Goal: Information Seeking & Learning: Learn about a topic

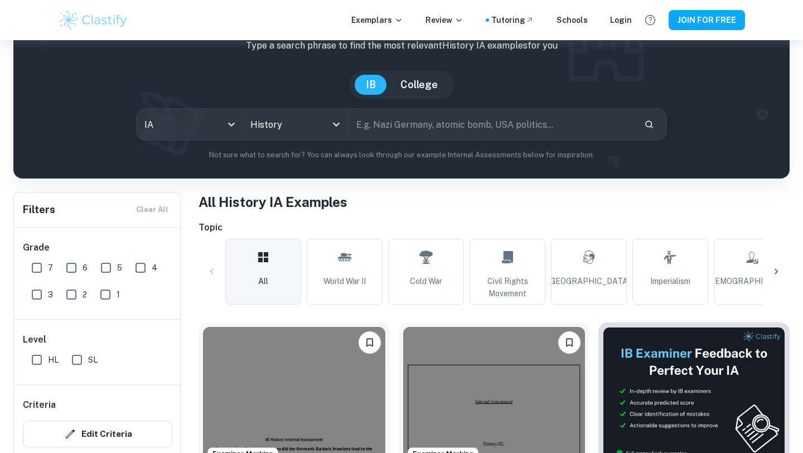
scroll to position [111, 0]
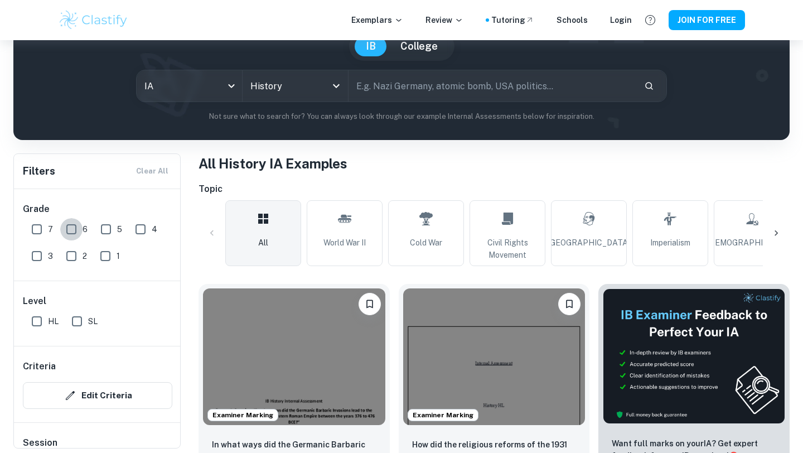
click at [64, 230] on input "6" at bounding box center [71, 229] width 22 height 22
checkbox input "true"
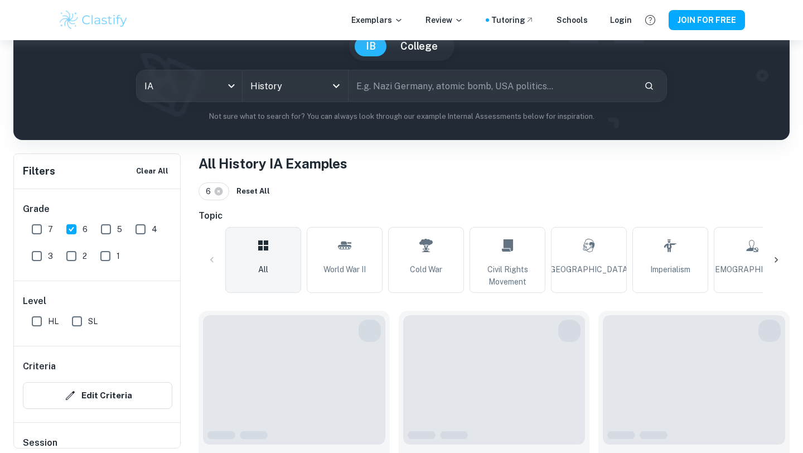
click at [23, 227] on div "Grade 7 6 5 4 3 2 1" at bounding box center [97, 234] width 167 height 91
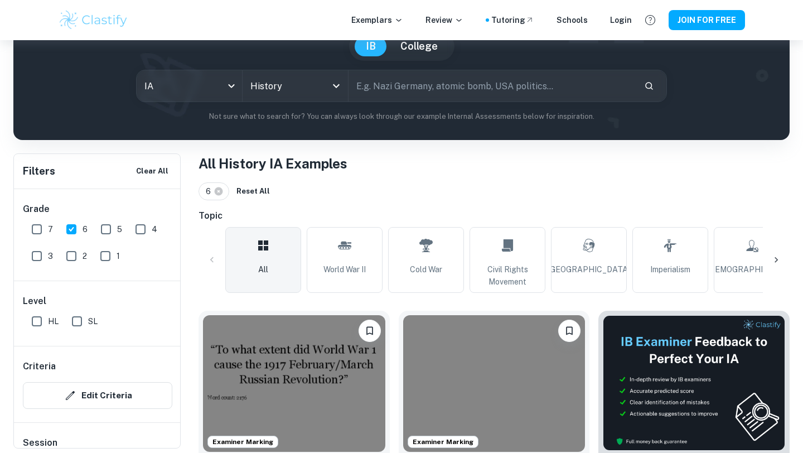
click at [36, 230] on input "7" at bounding box center [37, 229] width 22 height 22
checkbox input "true"
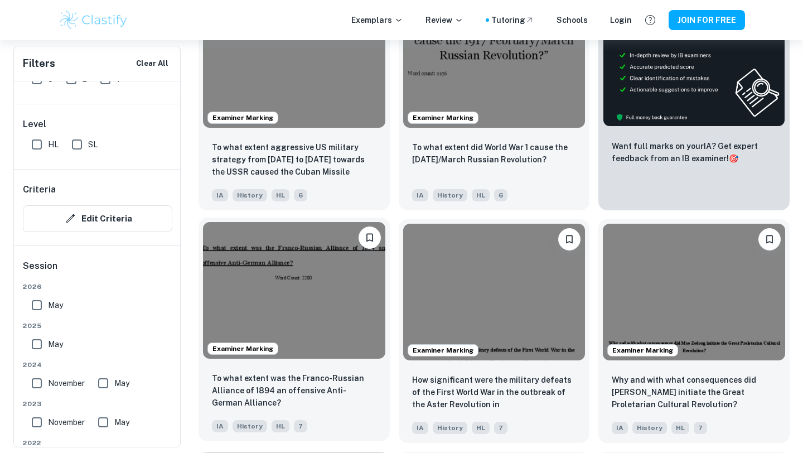
scroll to position [0, 0]
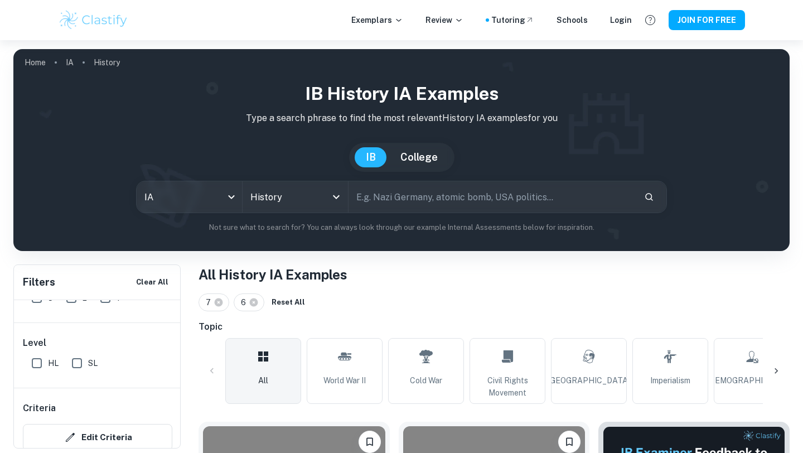
click at [431, 188] on input "text" at bounding box center [491, 196] width 286 height 31
type input "[GEOGRAPHIC_DATA]"
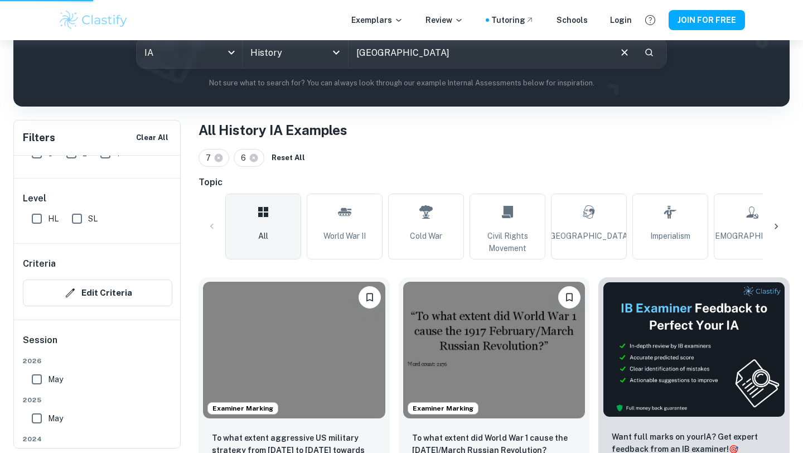
scroll to position [96, 0]
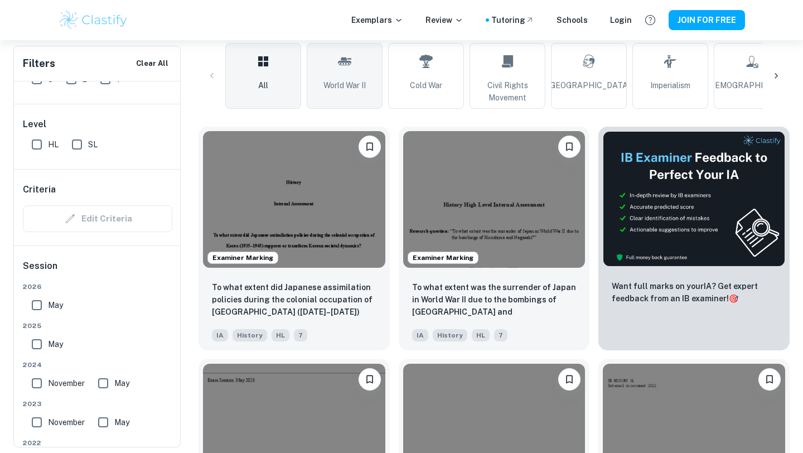
scroll to position [299, 0]
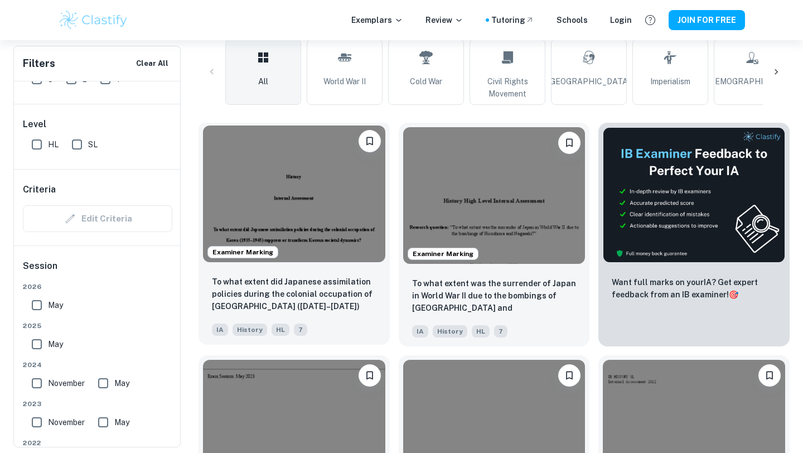
click at [322, 229] on img at bounding box center [294, 193] width 182 height 137
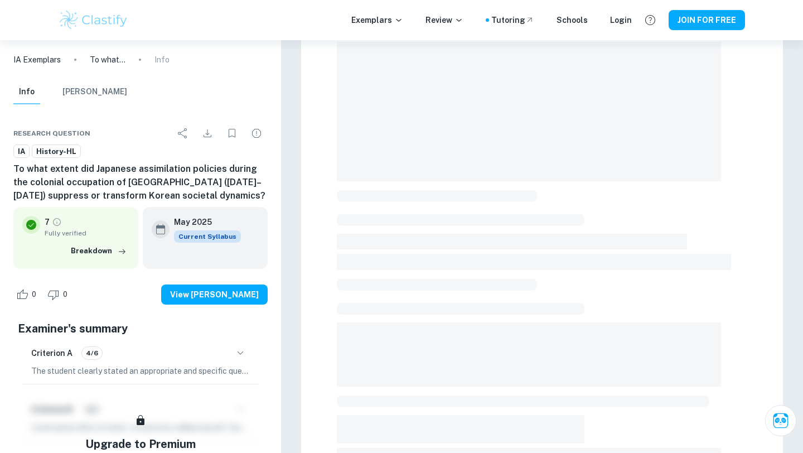
scroll to position [127, 0]
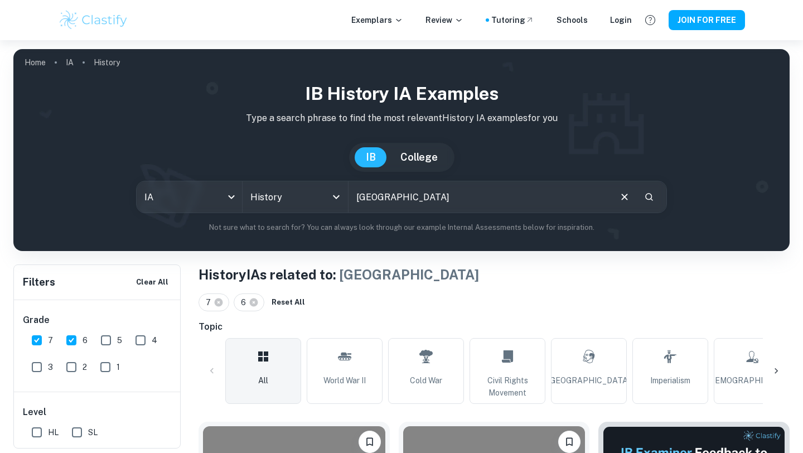
click at [407, 200] on input "[GEOGRAPHIC_DATA]" at bounding box center [478, 196] width 261 height 31
type input "j"
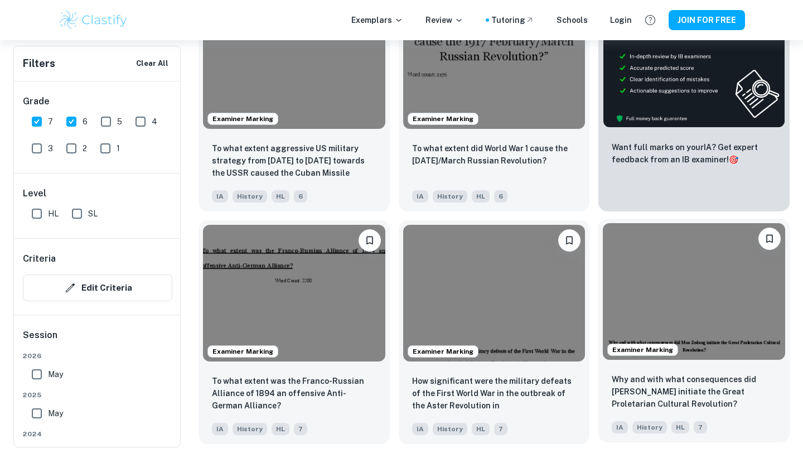
scroll to position [460, 0]
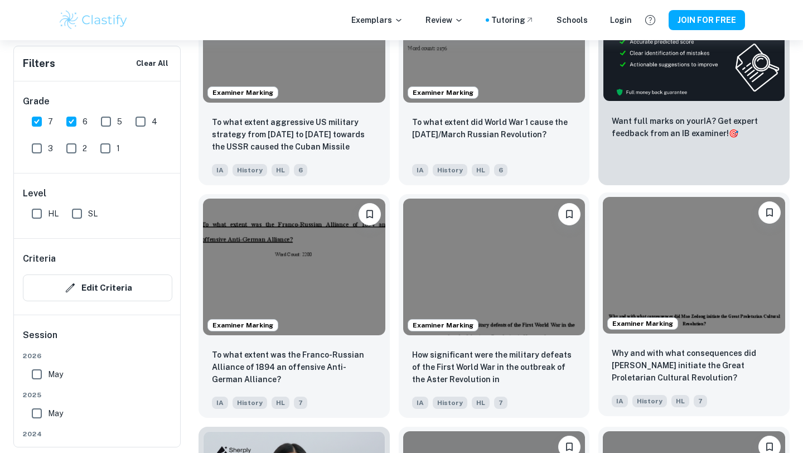
click at [698, 303] on img at bounding box center [693, 265] width 182 height 137
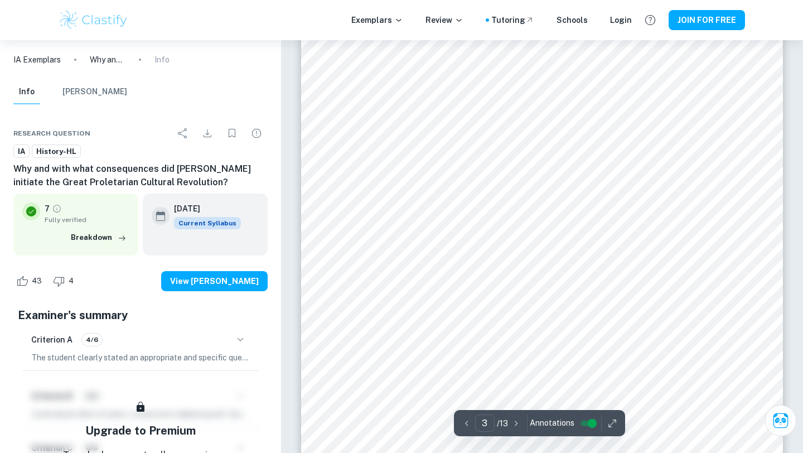
scroll to position [1738, 0]
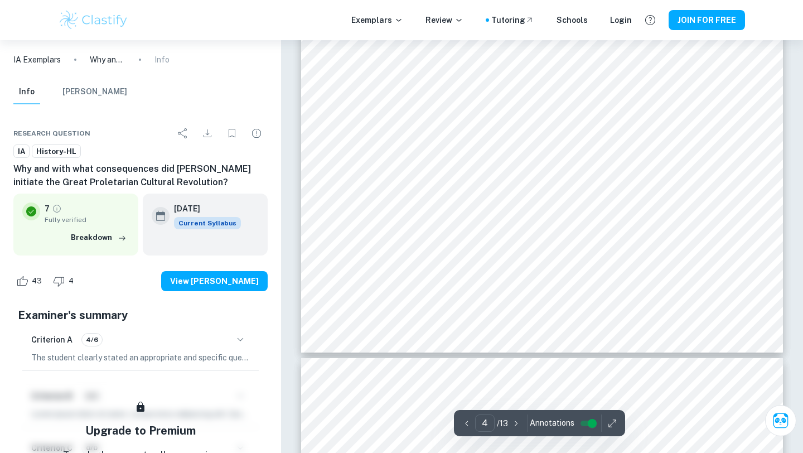
type input "5"
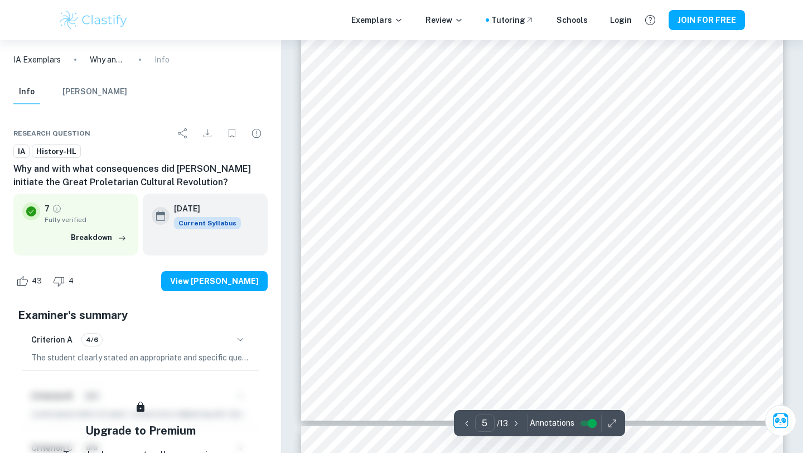
scroll to position [2923, 0]
